Goal: Find contact information: Find contact information

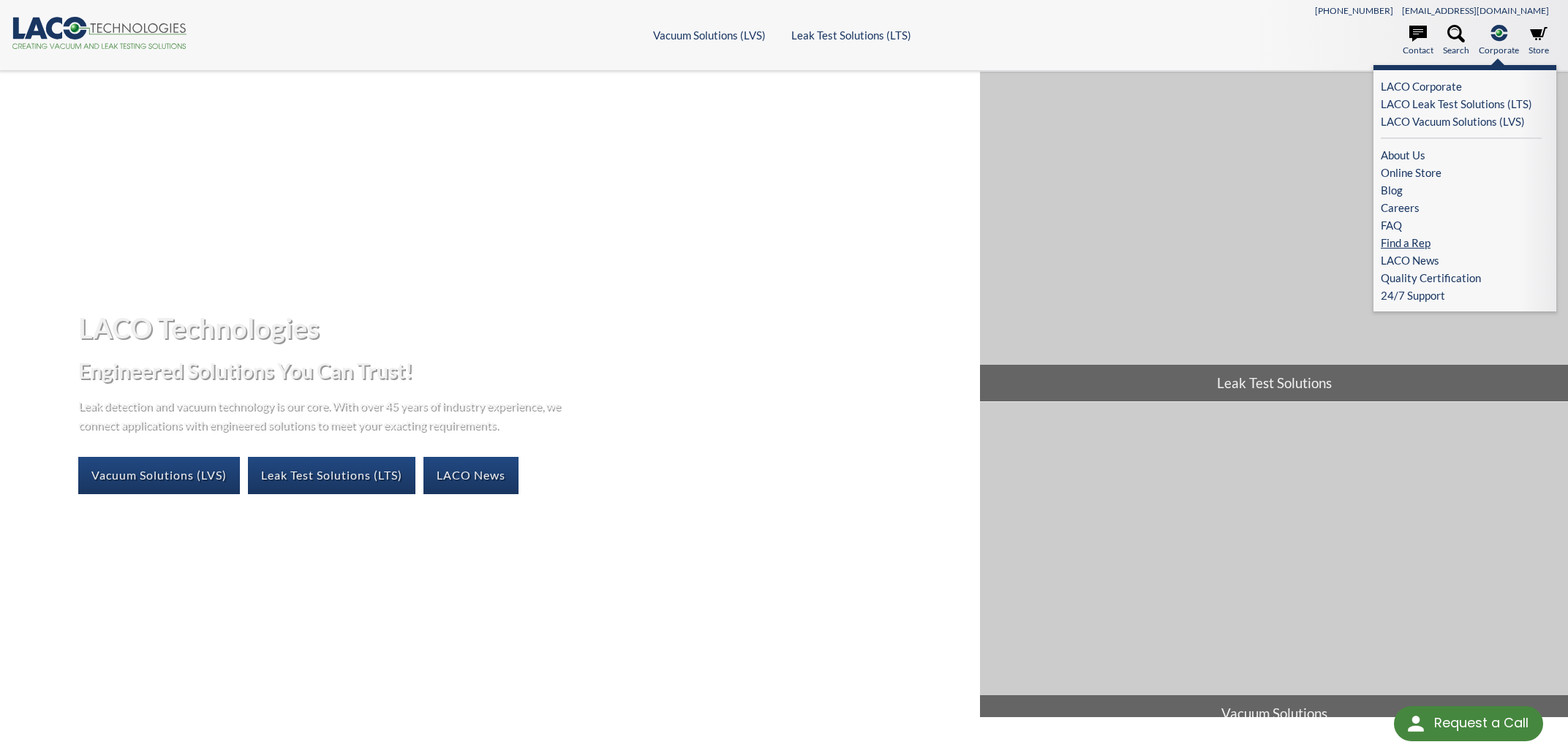
click at [1449, 234] on link "Find a Rep" at bounding box center [1461, 243] width 161 height 17
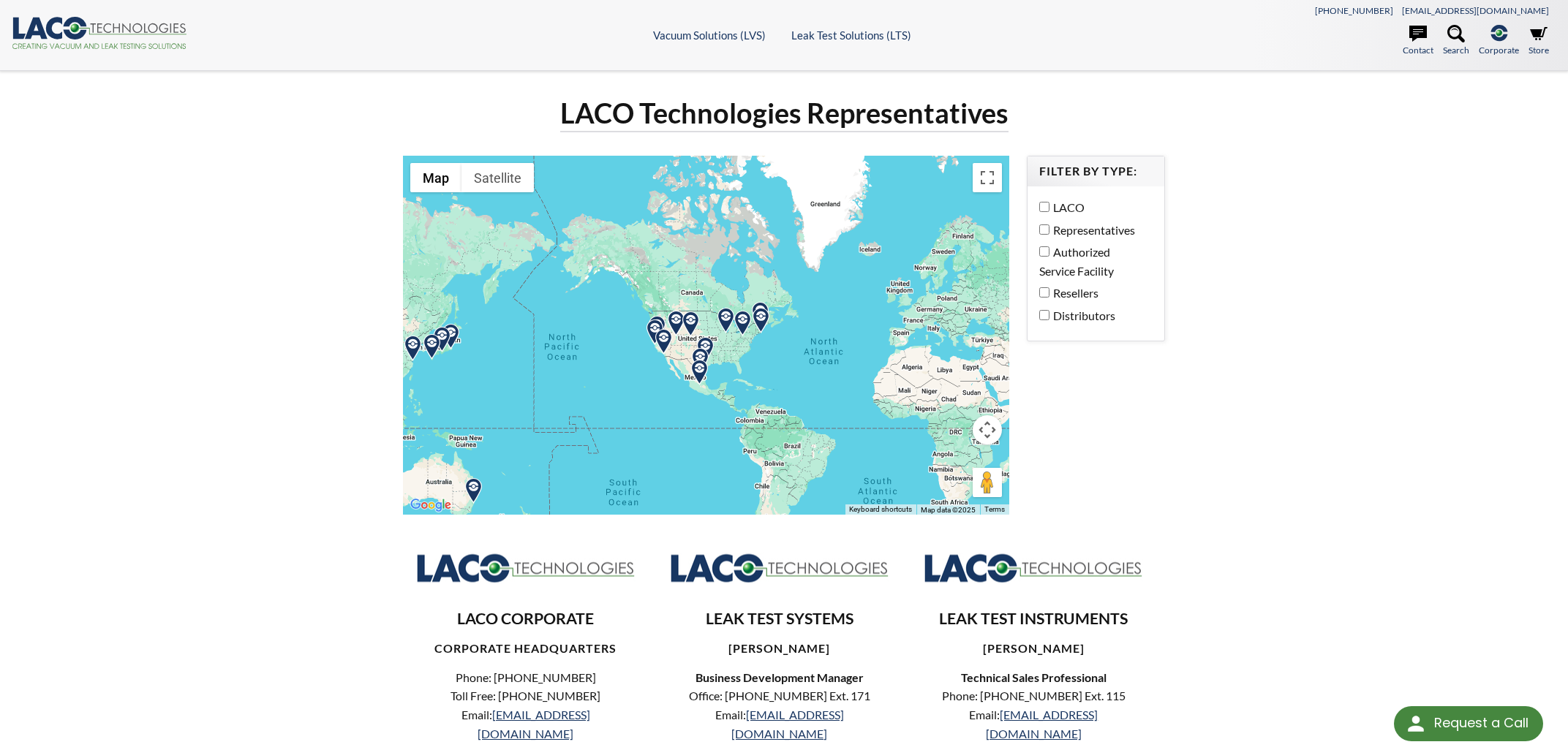
click at [452, 327] on img at bounding box center [442, 339] width 25 height 25
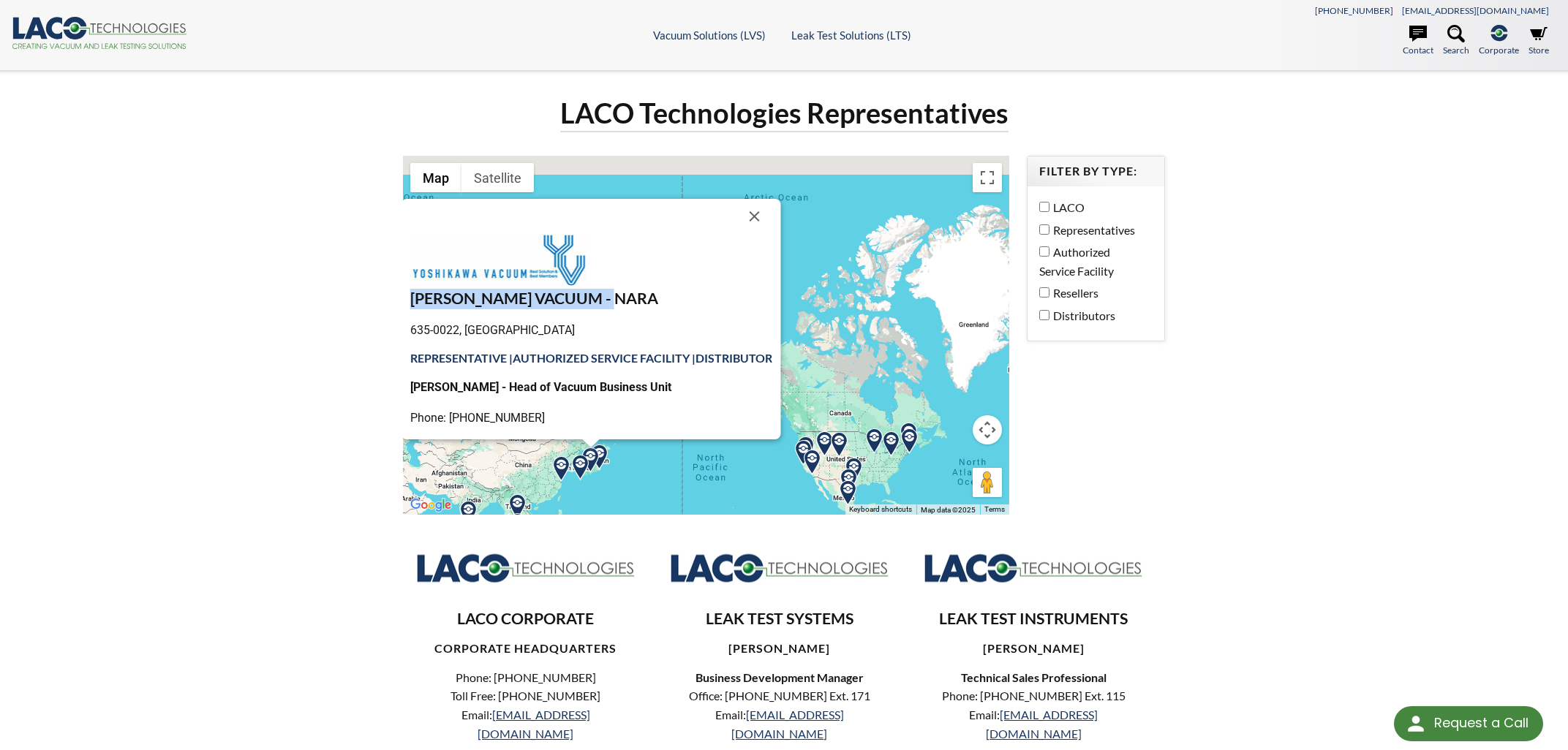
drag, startPoint x: 462, startPoint y: 256, endPoint x: 624, endPoint y: 261, distance: 162.1
click at [624, 289] on h3 "[PERSON_NAME] VACUUM - NARA" at bounding box center [592, 298] width 362 height 20
copy h3 "[PERSON_NAME] VACUUM - NARA"
